Goal: Navigation & Orientation: Understand site structure

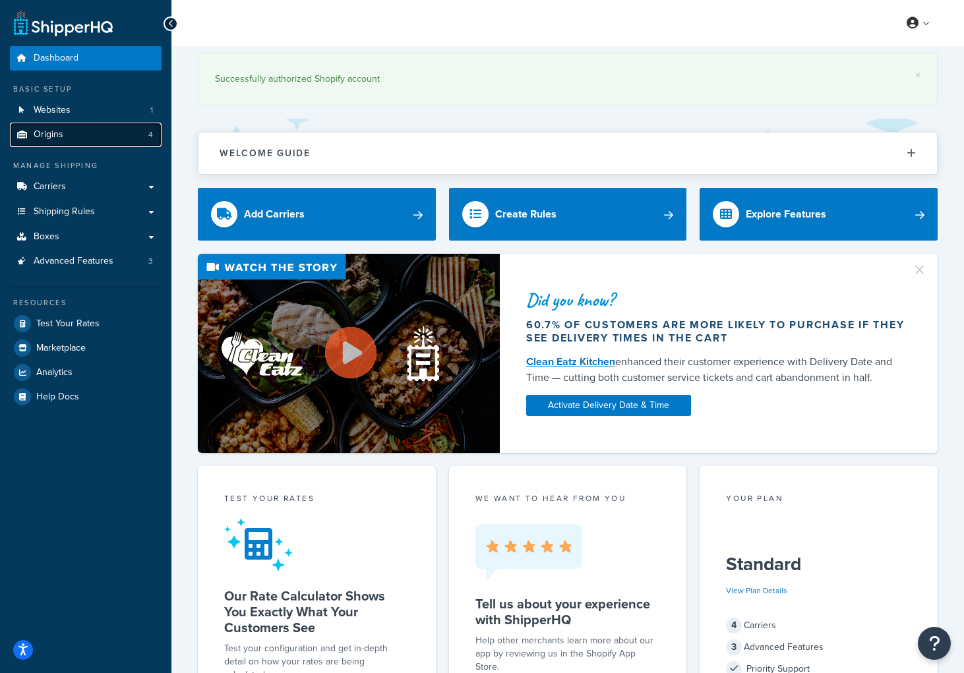
click at [60, 146] on link "Origins 4" at bounding box center [86, 135] width 152 height 24
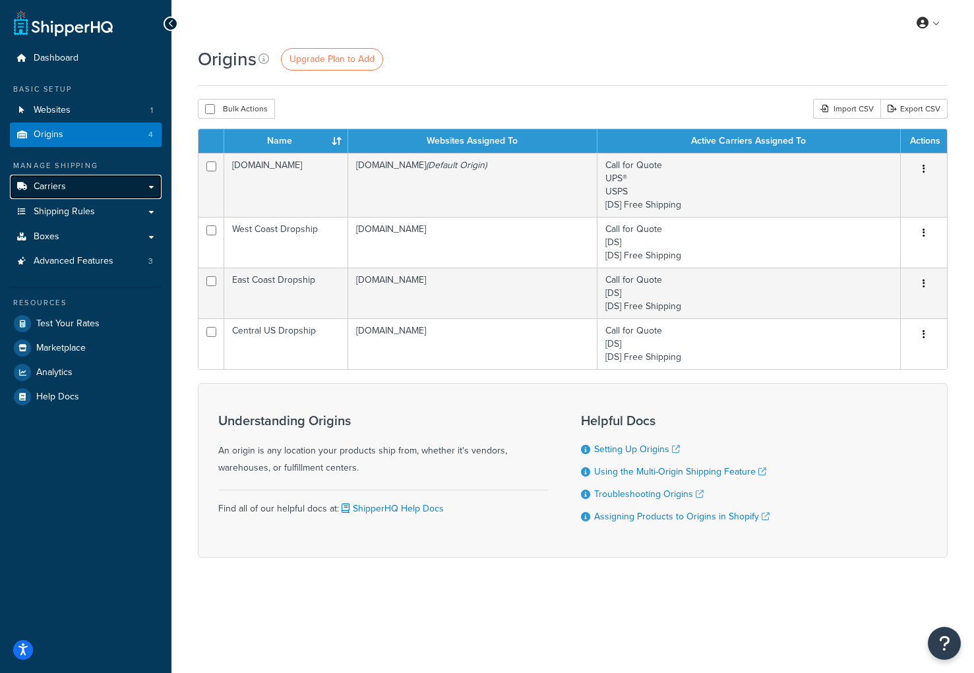
click at [108, 181] on link "Carriers" at bounding box center [86, 187] width 152 height 24
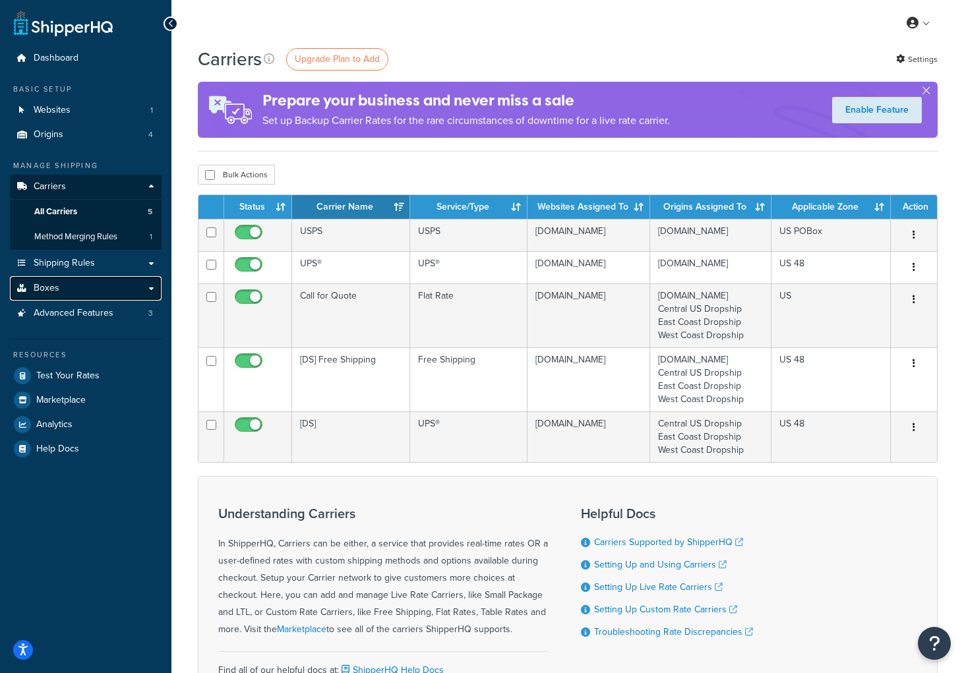
click at [94, 296] on link "Boxes" at bounding box center [86, 288] width 152 height 24
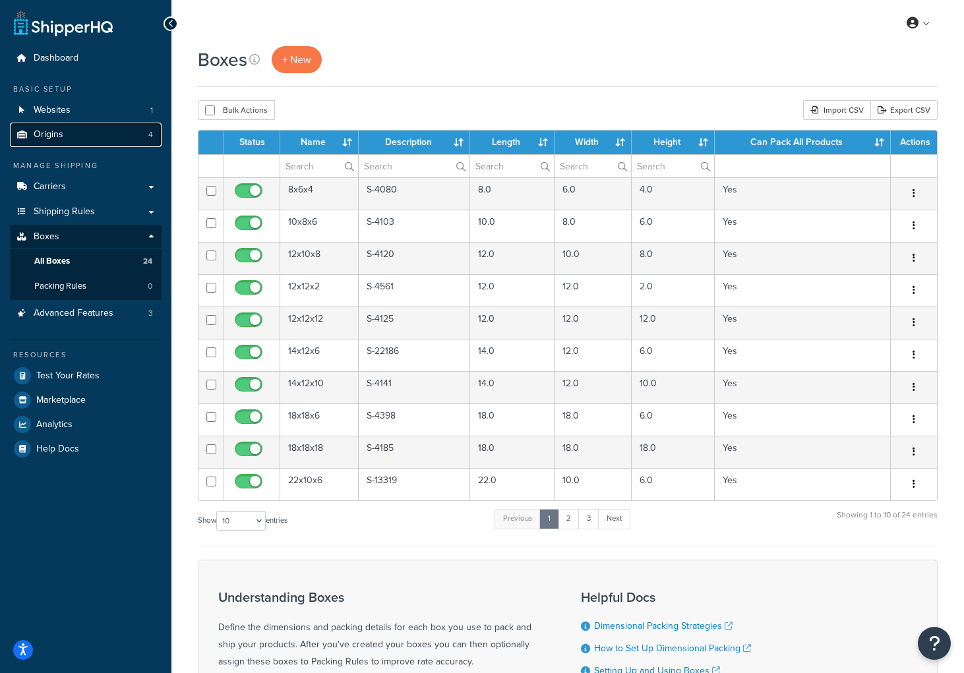
click at [78, 131] on link "Origins 4" at bounding box center [86, 135] width 152 height 24
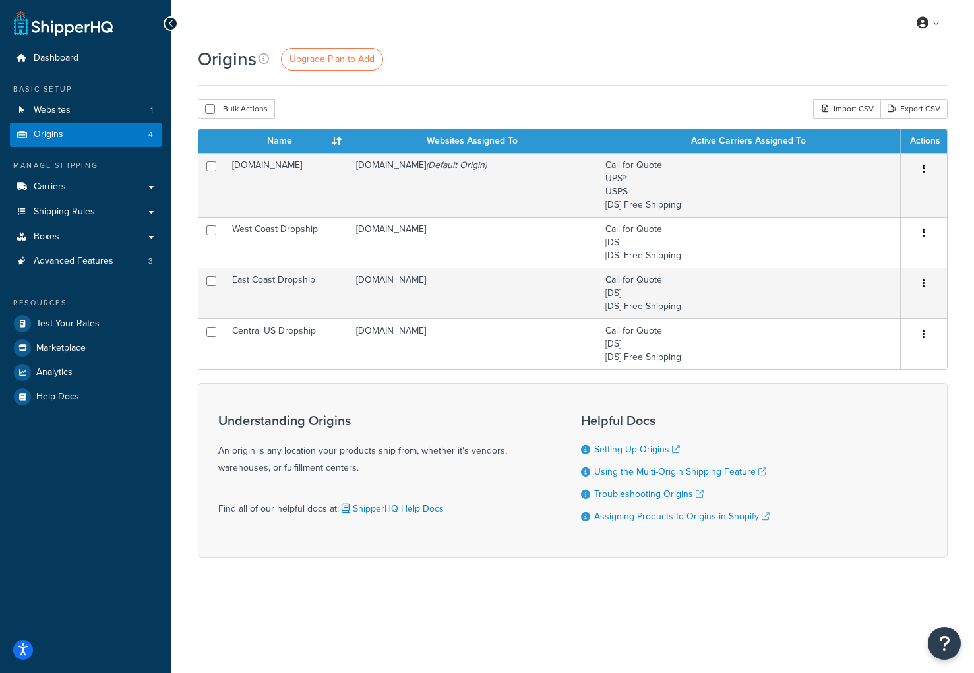
click at [559, 71] on div "Origins Upgrade Plan to Add" at bounding box center [572, 59] width 749 height 26
click at [67, 209] on span "Shipping Rules" at bounding box center [64, 211] width 61 height 11
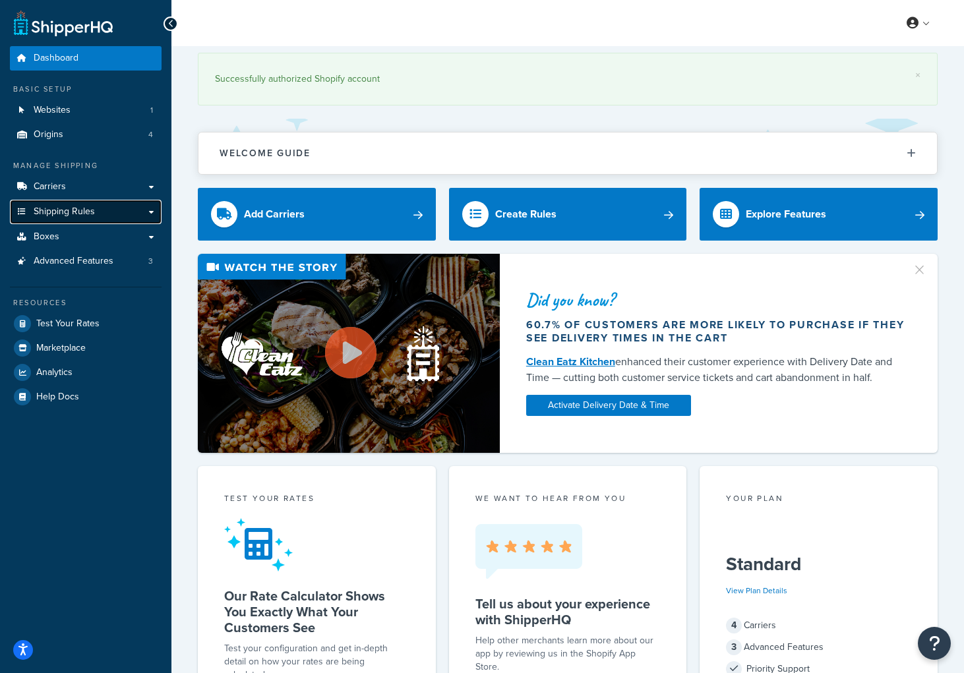
click at [71, 218] on link "Shipping Rules" at bounding box center [86, 212] width 152 height 24
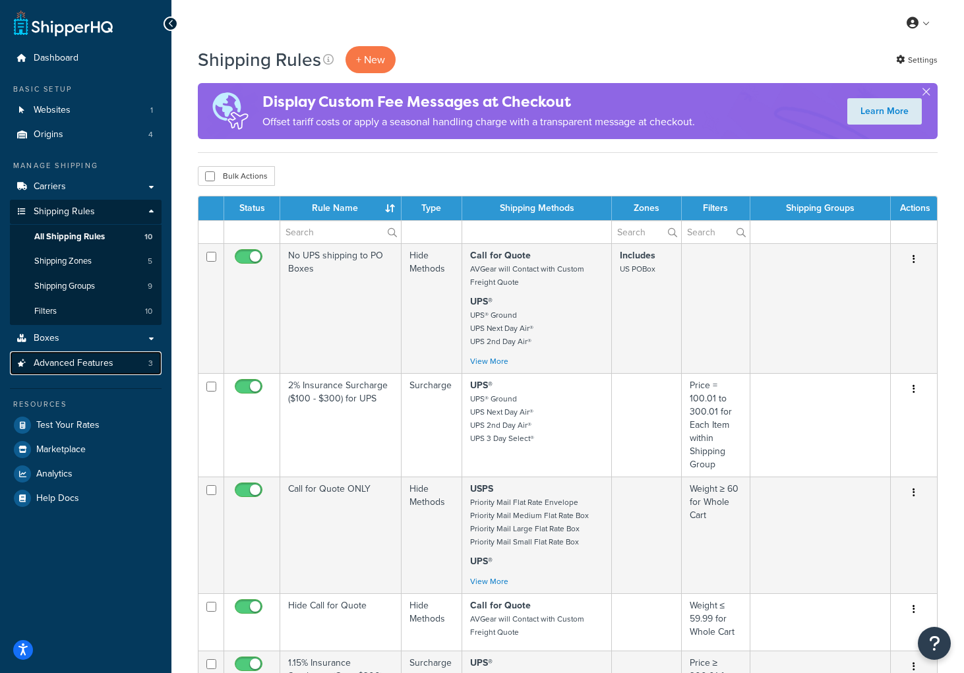
click at [60, 366] on span "Advanced Features" at bounding box center [74, 363] width 80 height 11
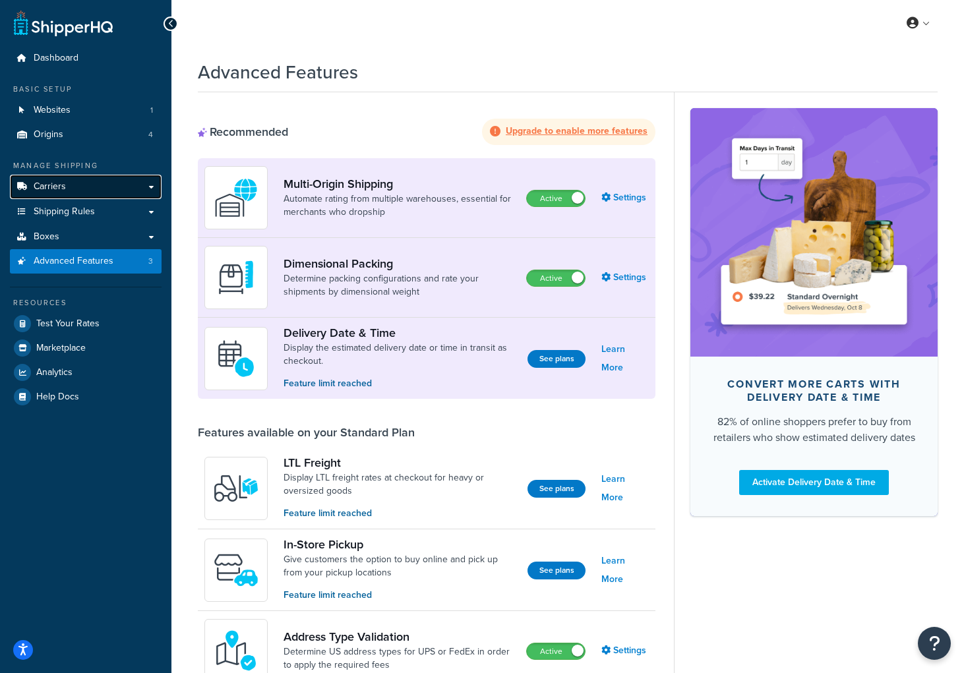
click at [63, 187] on span "Carriers" at bounding box center [50, 186] width 32 height 11
